Goal: Task Accomplishment & Management: Manage account settings

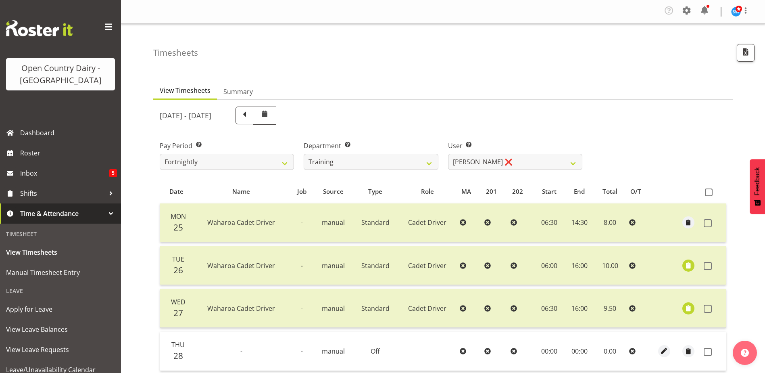
select select "763"
select select "11175"
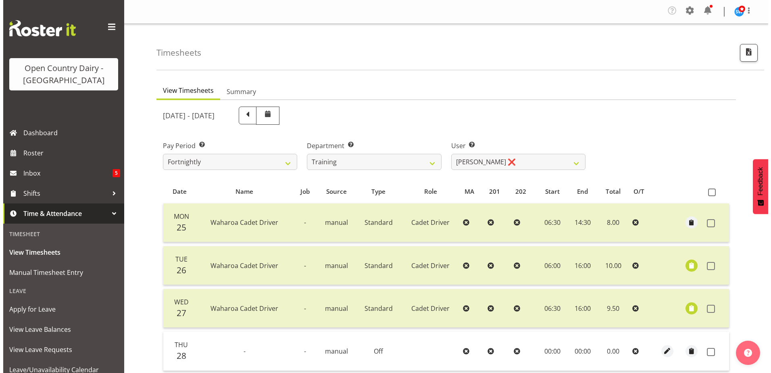
scroll to position [121, 0]
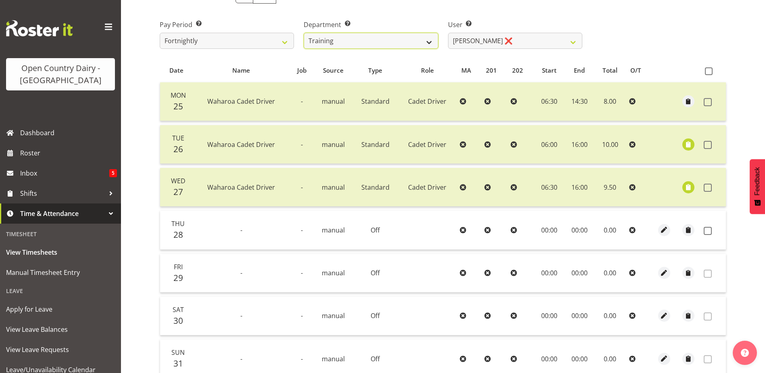
click at [389, 37] on select "701 702 703 704 705 706 707 708 709 710 711 712 713 714 715 716 717 718 719 720" at bounding box center [371, 41] width 134 height 16
select select "880"
click at [304, 33] on select "701 702 703 704 705 706 707 708 709 710 711 712 713 714 715 716 717 718 719 720" at bounding box center [371, 41] width 134 height 16
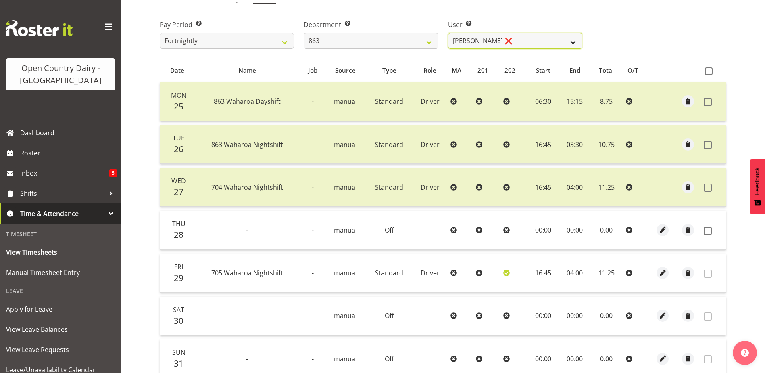
click at [478, 40] on select "[PERSON_NAME] ❌ [PERSON_NAME] ❌ [PERSON_NAME] ❌ [PERSON_NAME] ❌" at bounding box center [515, 41] width 134 height 16
select select "11250"
click at [448, 33] on select "[PERSON_NAME] ❌ [PERSON_NAME] ❌ [PERSON_NAME] ❌ [PERSON_NAME] ❌" at bounding box center [515, 41] width 134 height 16
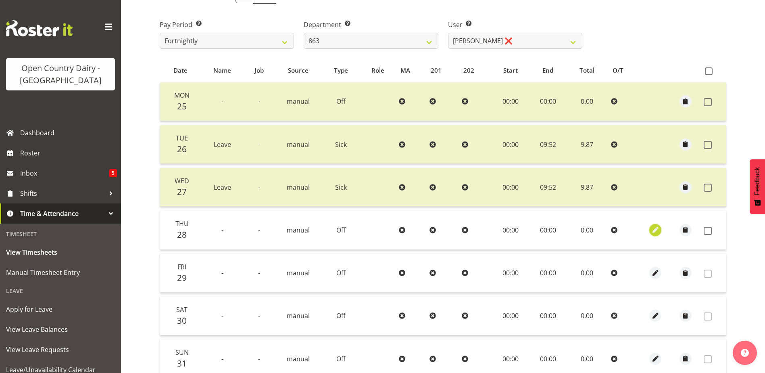
click at [658, 227] on span "button" at bounding box center [655, 229] width 9 height 9
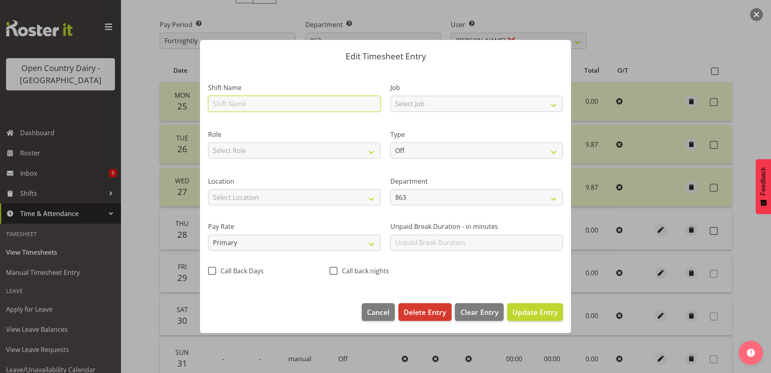
click at [253, 106] on input "text" at bounding box center [294, 104] width 173 height 16
type input "863 Waharoa Night shift"
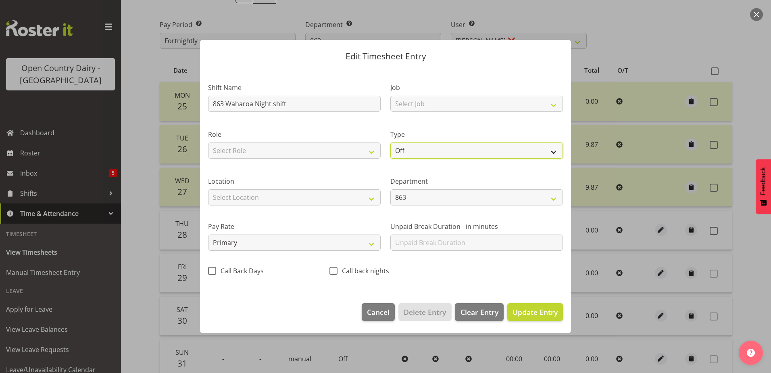
click at [425, 151] on select "Off Standard Public Holiday Public Holiday (Worked) Day In Lieu Annual Leave Si…" at bounding box center [476, 150] width 173 height 16
select select "Standard"
click at [390, 142] on select "Off Standard Public Holiday Public Holiday (Worked) Day In Lieu Annual Leave Si…" at bounding box center [476, 150] width 173 height 16
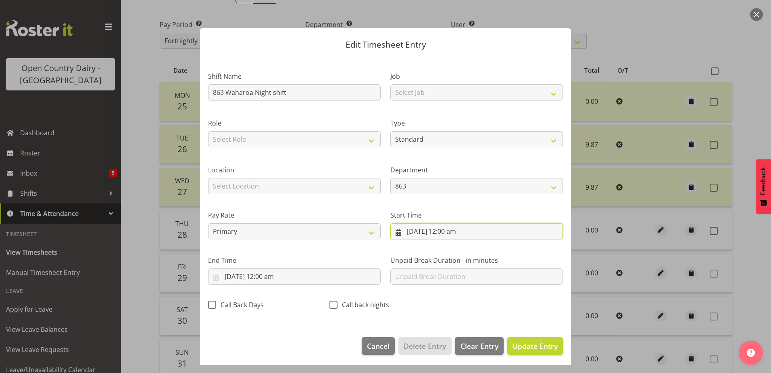
click at [444, 234] on input "[DATE] 12:00 am" at bounding box center [476, 231] width 173 height 16
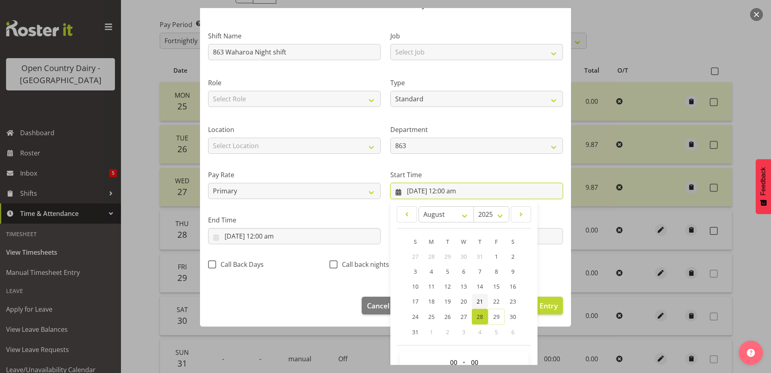
scroll to position [59, 0]
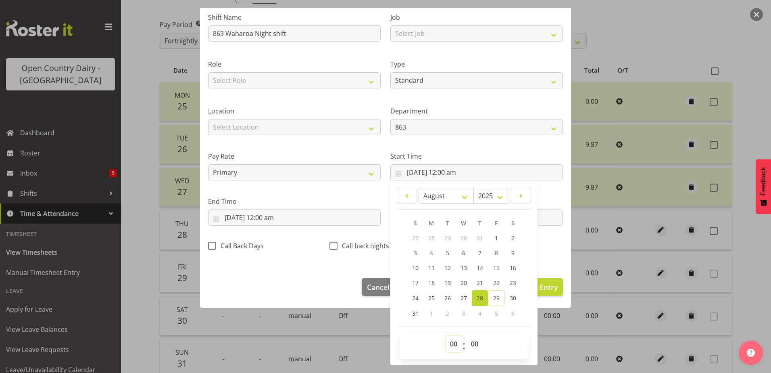
click at [452, 343] on select "00 01 02 03 04 05 06 07 08 09 10 11 12 13 14 15 16 17 18 19 20 21 22 23" at bounding box center [454, 343] width 18 height 16
select select "16"
click at [445, 335] on select "00 01 02 03 04 05 06 07 08 09 10 11 12 13 14 15 16 17 18 19 20 21 22 23" at bounding box center [454, 343] width 18 height 16
type input "[DATE] 4:00 pm"
drag, startPoint x: 473, startPoint y: 341, endPoint x: 463, endPoint y: 320, distance: 23.4
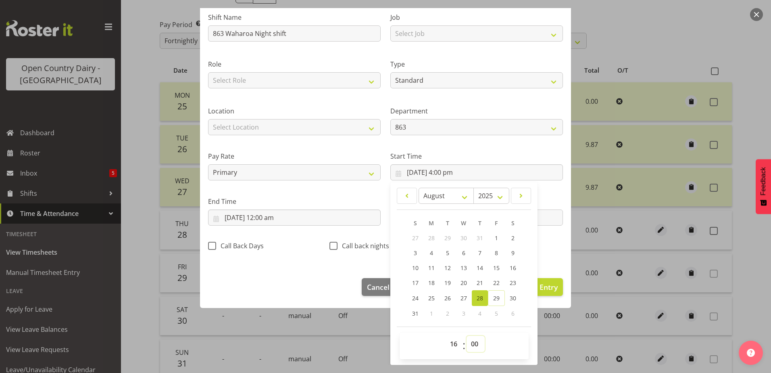
click at [472, 341] on select "00 01 02 03 04 05 06 07 08 09 10 11 12 13 14 15 16 17 18 19 20 21 22 23 24 25 2…" at bounding box center [475, 343] width 18 height 16
select select "45"
click at [466, 335] on select "00 01 02 03 04 05 06 07 08 09 10 11 12 13 14 15 16 17 18 19 20 21 22 23 24 25 2…" at bounding box center [475, 343] width 18 height 16
type input "[DATE] 4:45 pm"
click at [227, 219] on input "[DATE] 12:00 am" at bounding box center [294, 217] width 173 height 16
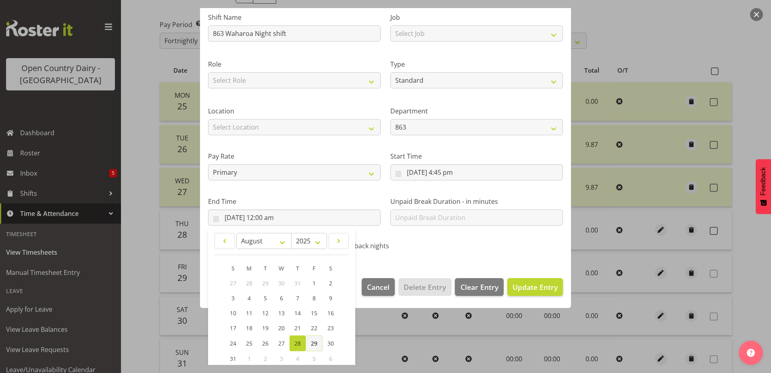
click at [308, 338] on link "29" at bounding box center [314, 343] width 17 height 16
type input "[DATE] 12:00 am"
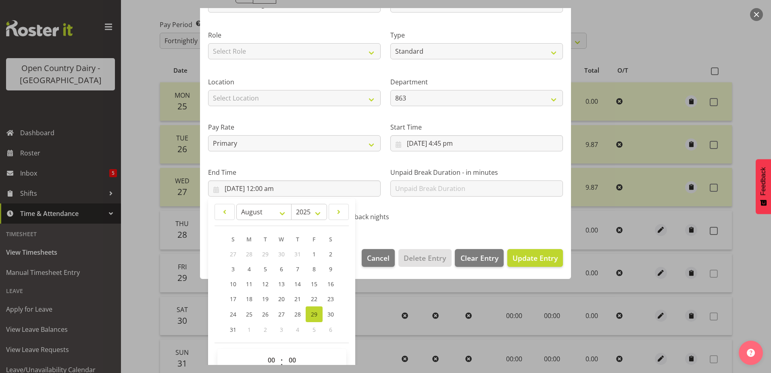
scroll to position [104, 0]
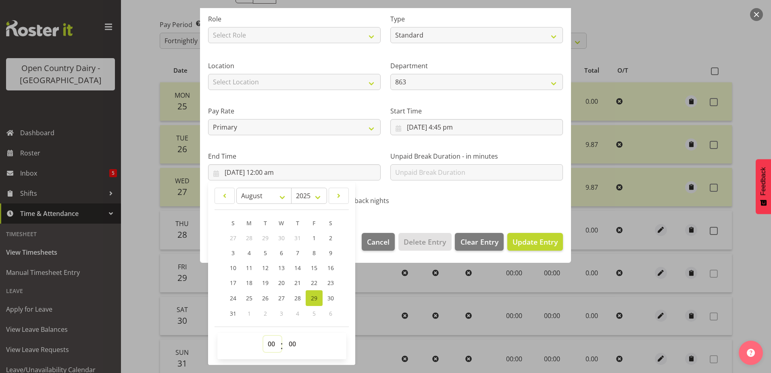
click at [275, 344] on select "00 01 02 03 04 05 06 07 08 09 10 11 12 13 14 15 16 17 18 19 20 21 22 23" at bounding box center [272, 343] width 18 height 16
select select "3"
click at [263, 335] on select "00 01 02 03 04 05 06 07 08 09 10 11 12 13 14 15 16 17 18 19 20 21 22 23" at bounding box center [272, 343] width 18 height 16
type input "[DATE] 3:00 am"
click at [275, 343] on select "00 01 02 03 04 05 06 07 08 09 10 11 12 13 14 15 16 17 18 19 20 21 22 23" at bounding box center [272, 343] width 18 height 16
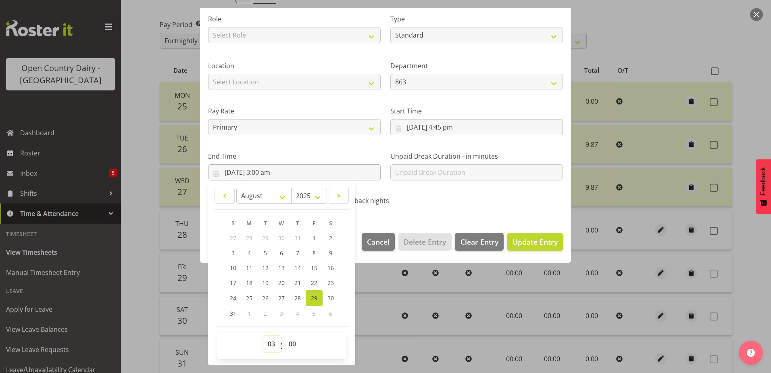
select select "4"
click at [263, 335] on select "00 01 02 03 04 05 06 07 08 09 10 11 12 13 14 15 16 17 18 19 20 21 22 23" at bounding box center [272, 343] width 18 height 16
type input "[DATE] 4:00 am"
click at [418, 201] on div "Call back nights" at bounding box center [385, 201] width 112 height 10
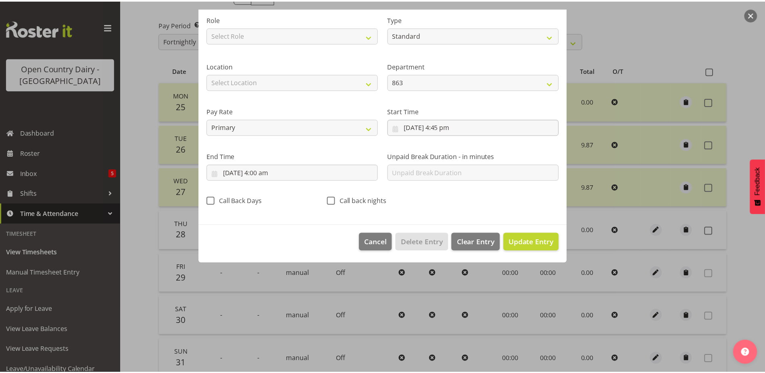
scroll to position [2, 0]
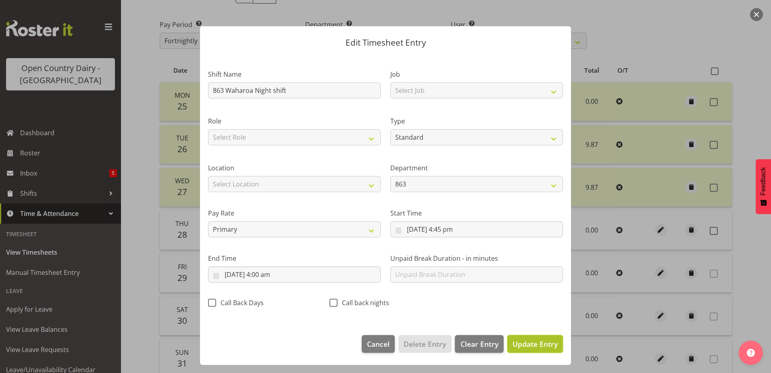
click at [527, 338] on span "Update Entry" at bounding box center [534, 343] width 45 height 10
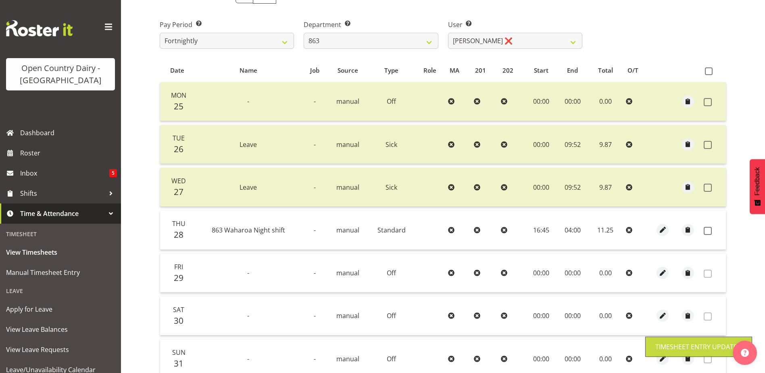
click at [701, 231] on td at bounding box center [712, 229] width 25 height 39
click at [705, 232] on span at bounding box center [707, 231] width 8 height 8
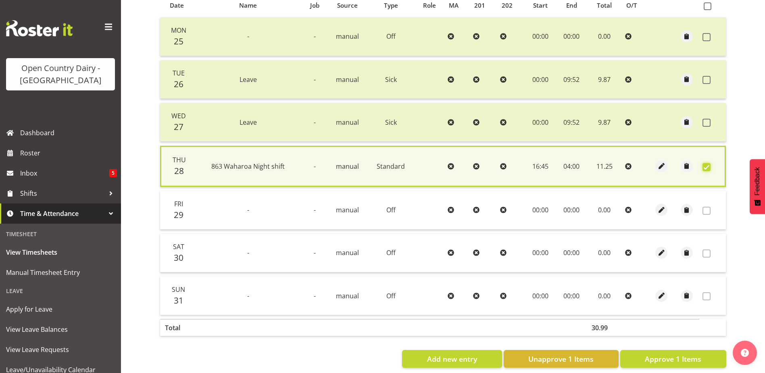
scroll to position [199, 0]
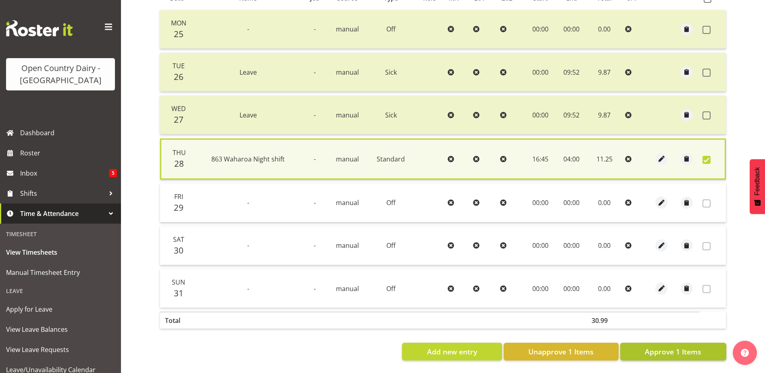
click at [656, 337] on div "Date Name Job Source Type Role MA 201 202 Start End Total O/T Mon 25 - - manual…" at bounding box center [443, 173] width 566 height 374
click at [656, 342] on button "Approve 1 Items" at bounding box center [673, 351] width 106 height 18
checkbox input "false"
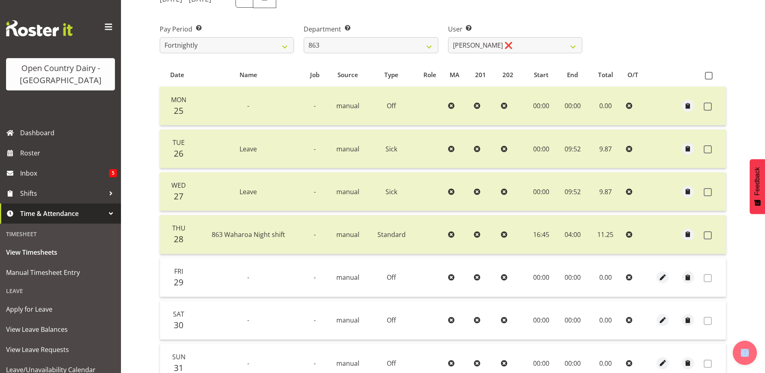
scroll to position [0, 0]
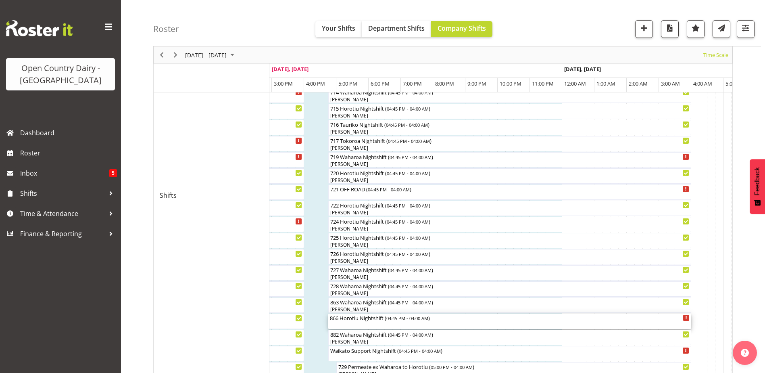
click at [396, 323] on div "866 Horotiu Nightshift ( 04:45 PM - 04:00 AM )" at bounding box center [510, 320] width 360 height 15
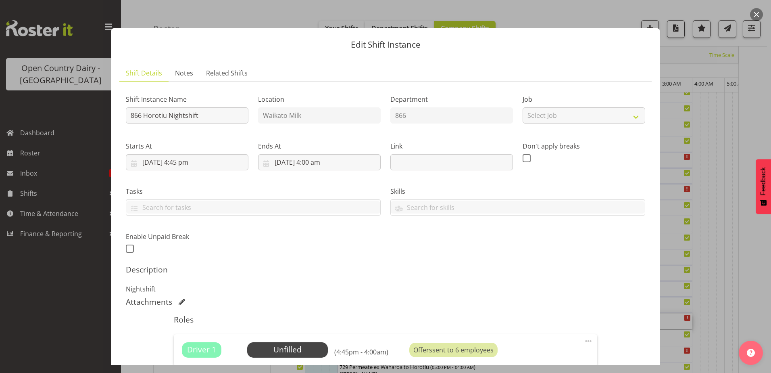
click at [753, 10] on button "button" at bounding box center [756, 14] width 13 height 13
